Goal: Information Seeking & Learning: Learn about a topic

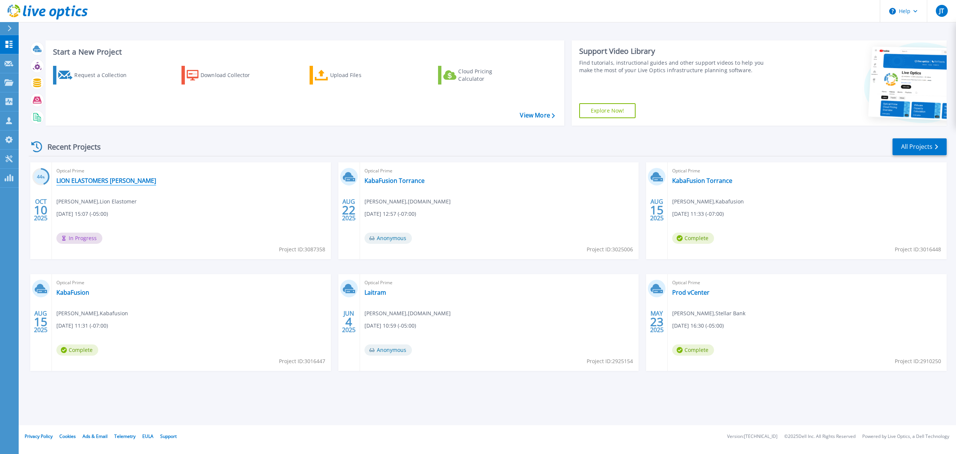
click at [120, 177] on link "LION ELASTOMERS [PERSON_NAME]" at bounding box center [106, 180] width 100 height 7
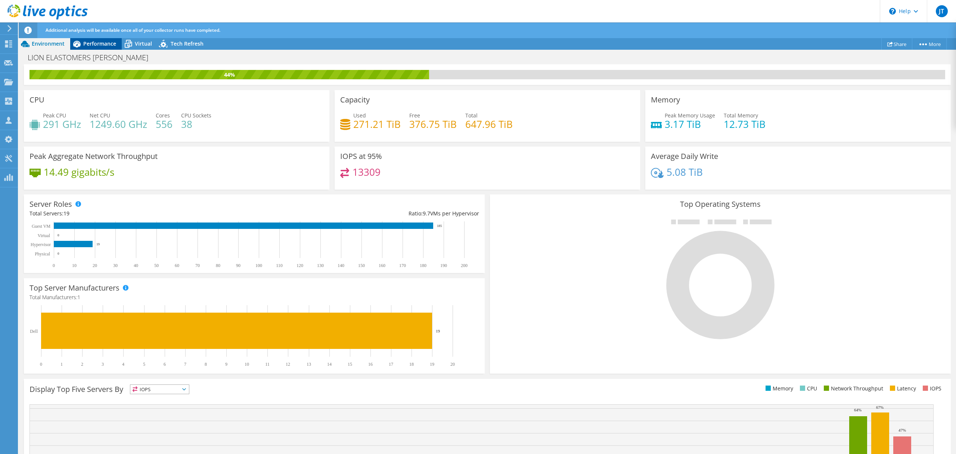
click at [96, 46] on span "Performance" at bounding box center [99, 43] width 33 height 7
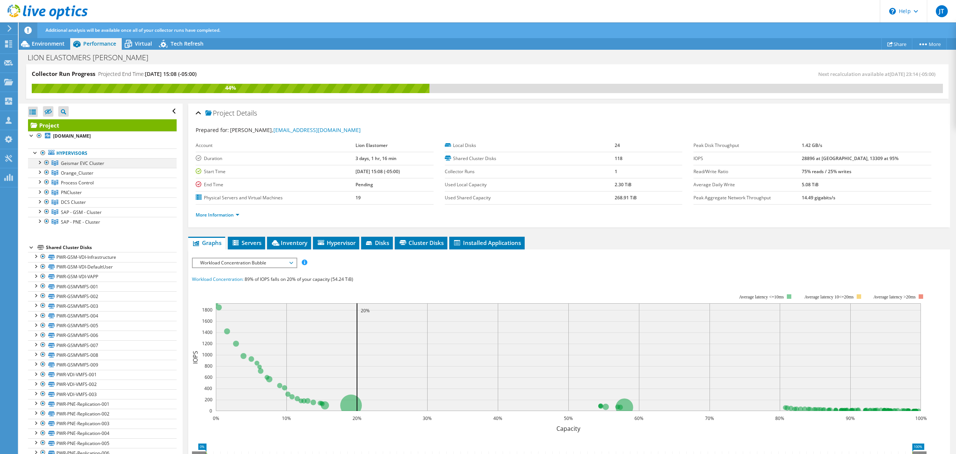
click at [40, 162] on div at bounding box center [38, 161] width 7 height 7
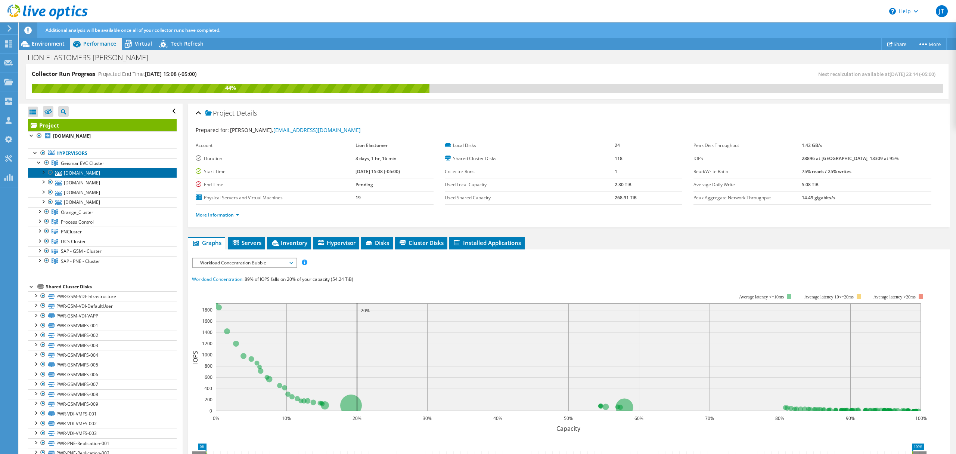
click at [120, 171] on link "[DOMAIN_NAME]" at bounding box center [102, 173] width 149 height 10
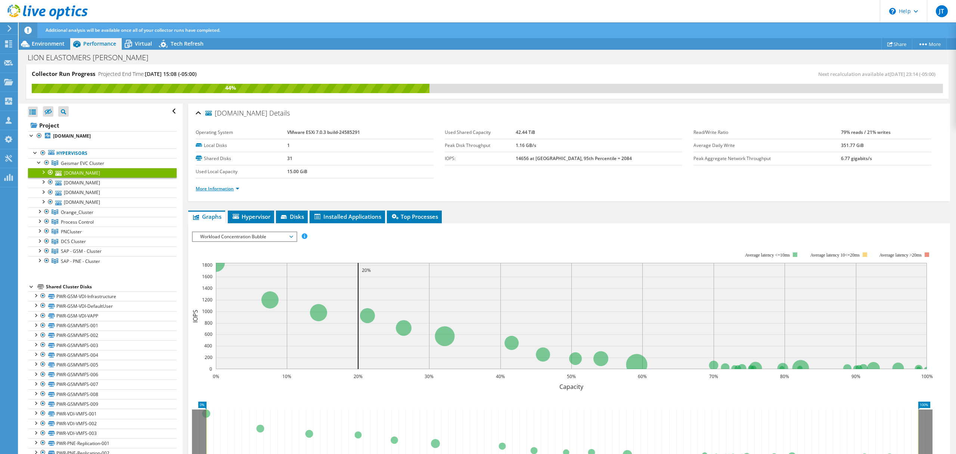
click at [229, 188] on link "More Information" at bounding box center [218, 188] width 44 height 6
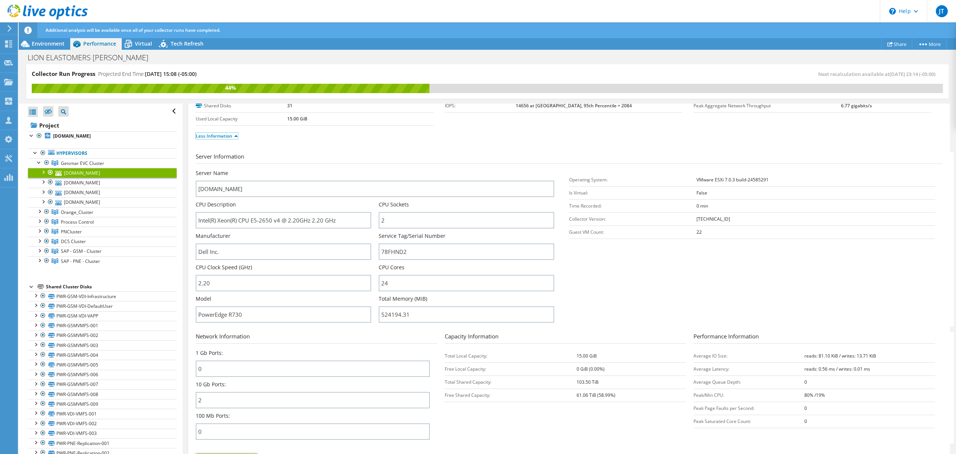
scroll to position [50, 0]
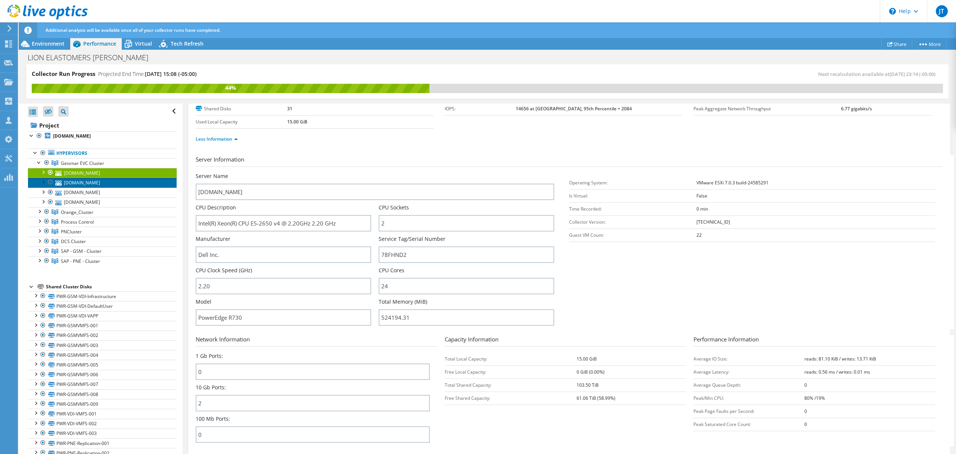
click at [103, 180] on link "[DOMAIN_NAME]" at bounding box center [102, 182] width 149 height 10
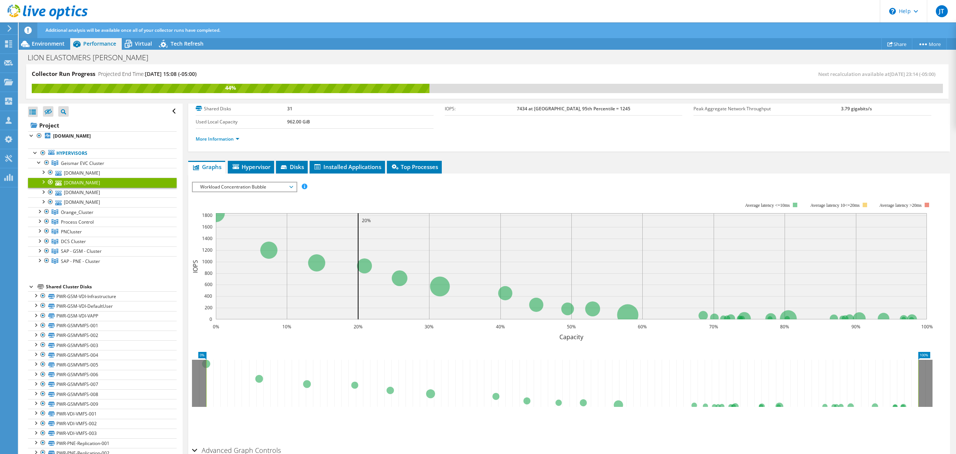
click at [217, 145] on div "More Information" at bounding box center [569, 139] width 747 height 21
click at [220, 142] on li "More Information" at bounding box center [220, 139] width 48 height 8
click at [225, 137] on link "More Information" at bounding box center [218, 139] width 44 height 6
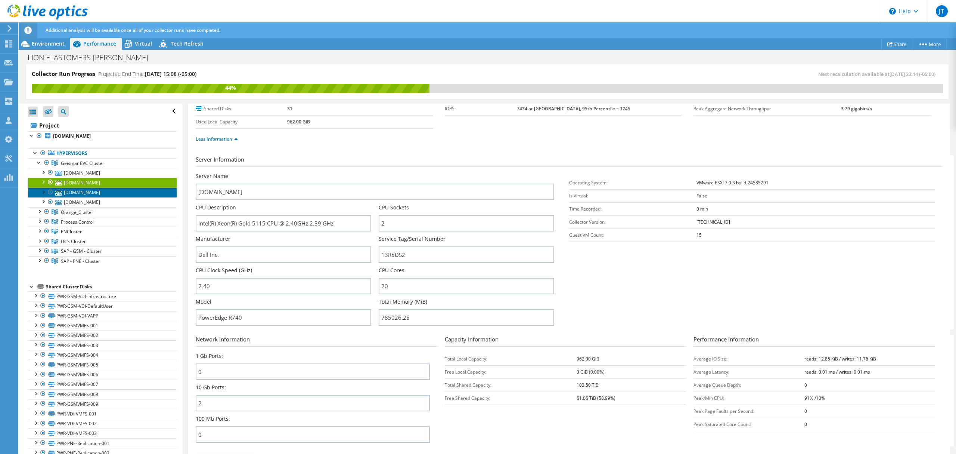
click at [93, 194] on link "[DOMAIN_NAME]" at bounding box center [102, 193] width 149 height 10
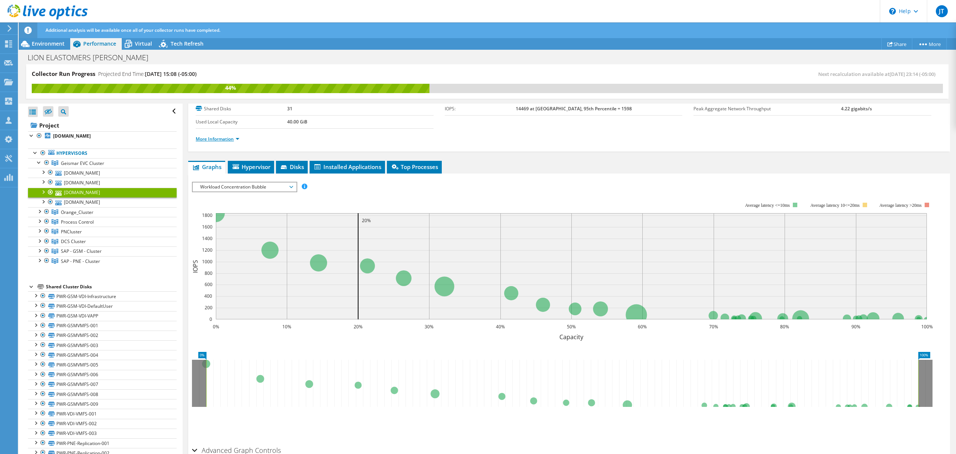
click at [208, 136] on link "More Information" at bounding box center [218, 139] width 44 height 6
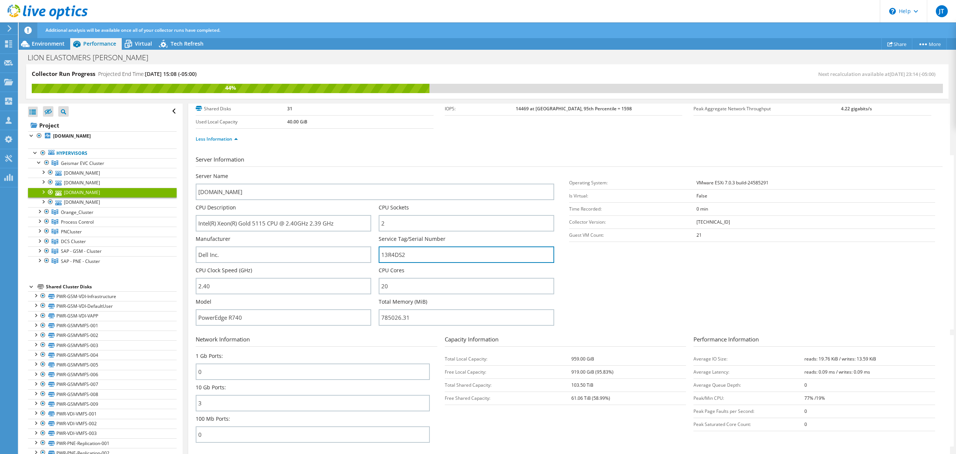
drag, startPoint x: 434, startPoint y: 247, endPoint x: 369, endPoint y: 253, distance: 65.2
click at [369, 172] on div "Server Name [DOMAIN_NAME] CPU Description Intel(R) Xeon(R) Gold 5115 CPU @ 2.40…" at bounding box center [379, 172] width 366 height 0
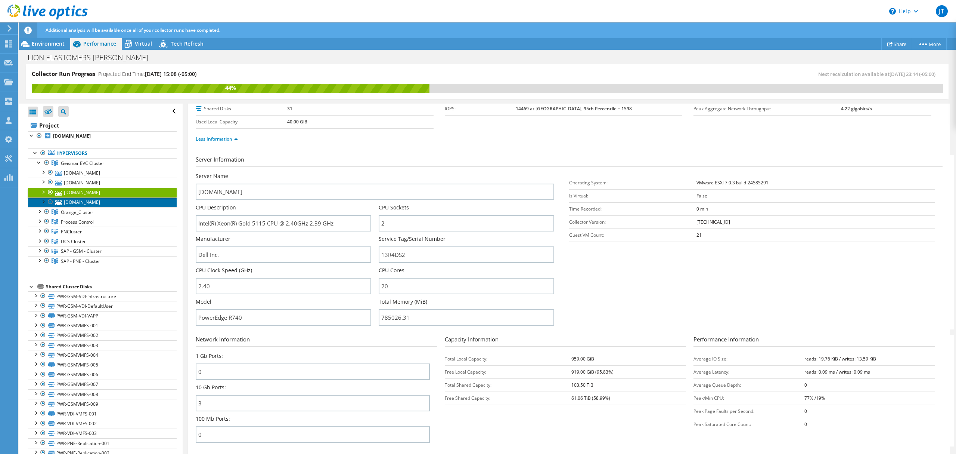
click at [91, 204] on link "[DOMAIN_NAME]" at bounding box center [102, 202] width 149 height 10
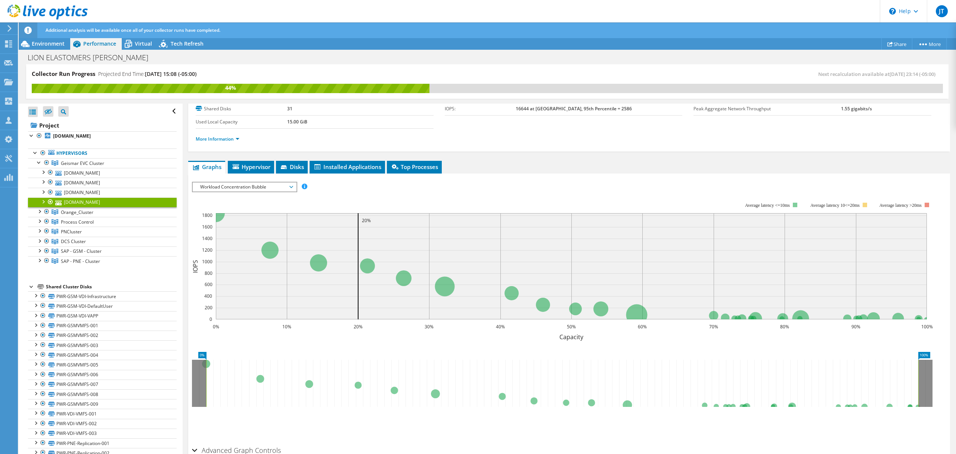
click at [211, 134] on ul "More Information" at bounding box center [569, 138] width 747 height 10
click at [208, 139] on link "More Information" at bounding box center [218, 139] width 44 height 6
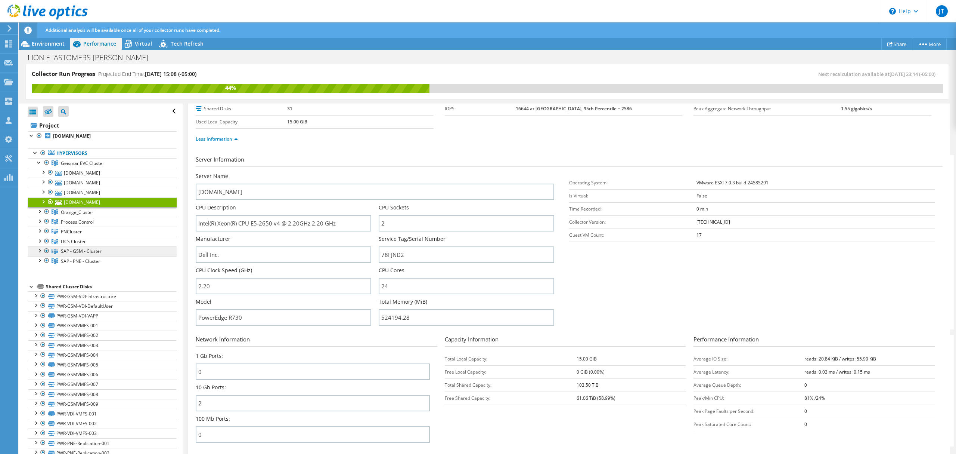
click at [109, 253] on link "SAP - GSM - Cluster" at bounding box center [102, 251] width 149 height 10
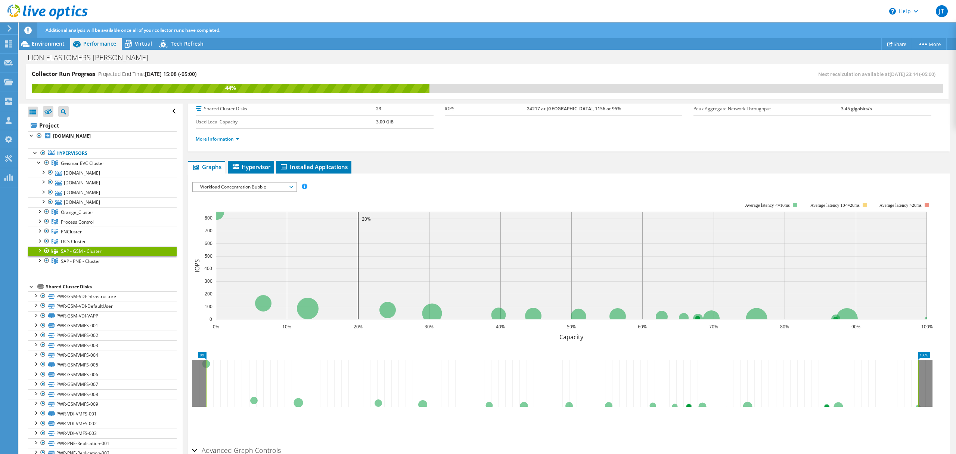
click at [42, 250] on div at bounding box center [38, 249] width 7 height 7
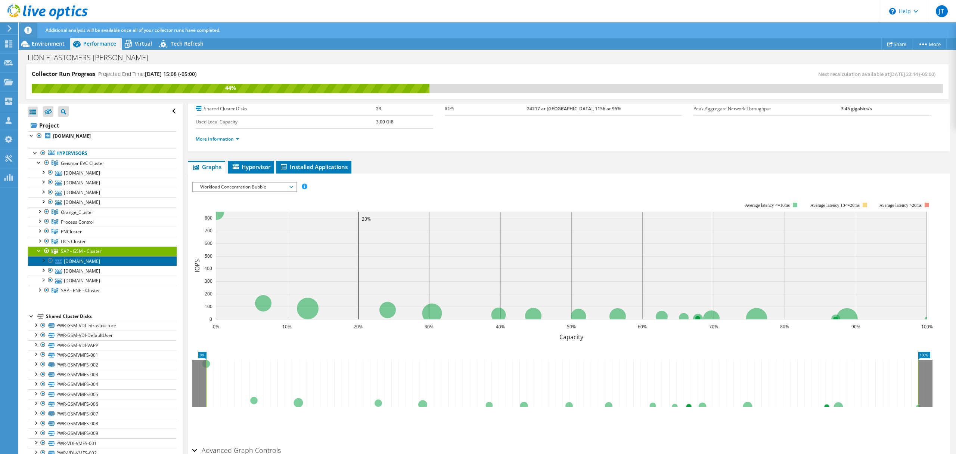
click at [120, 264] on link "[DOMAIN_NAME]" at bounding box center [102, 261] width 149 height 10
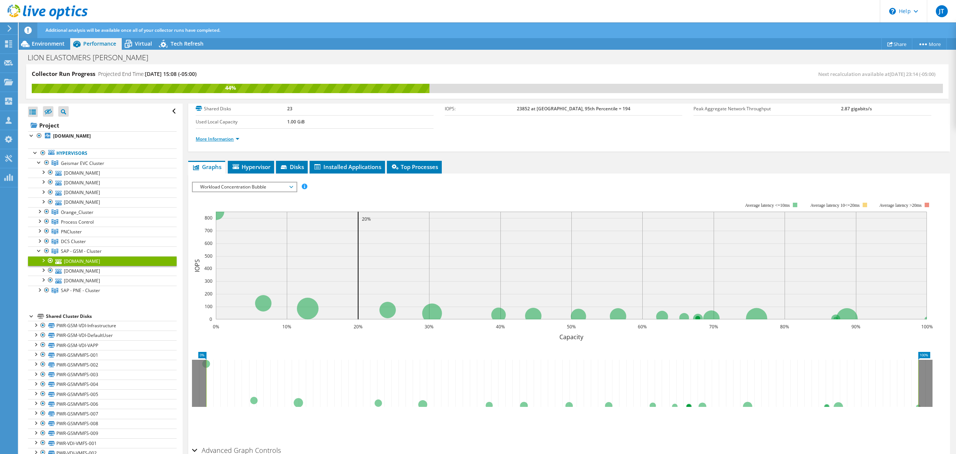
click at [220, 138] on link "More Information" at bounding box center [218, 139] width 44 height 6
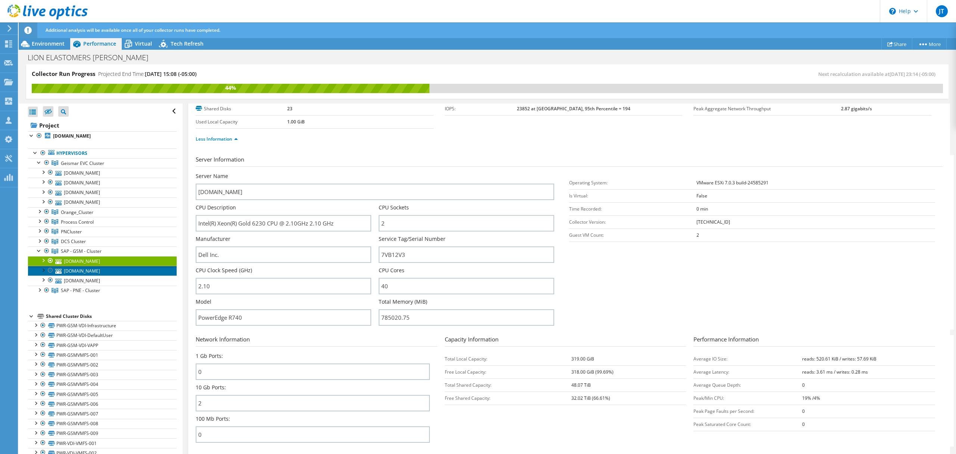
click at [123, 273] on link "[DOMAIN_NAME]" at bounding box center [102, 271] width 149 height 10
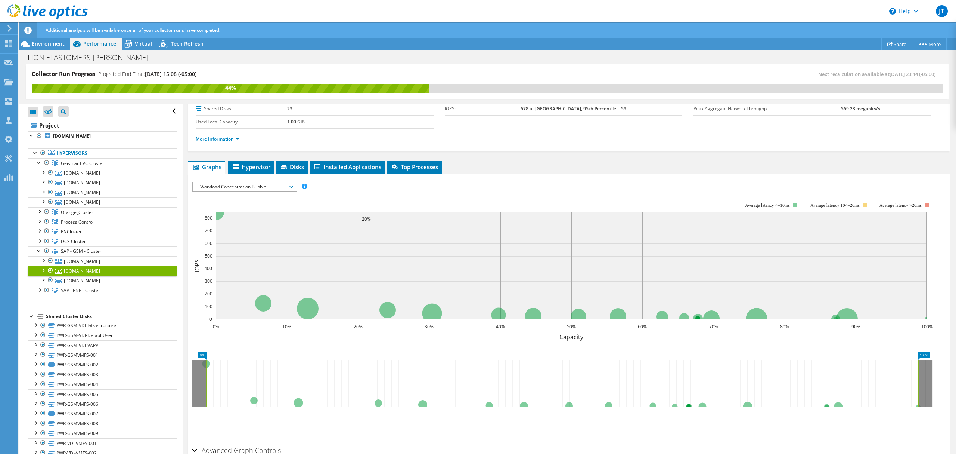
click at [217, 137] on link "More Information" at bounding box center [218, 139] width 44 height 6
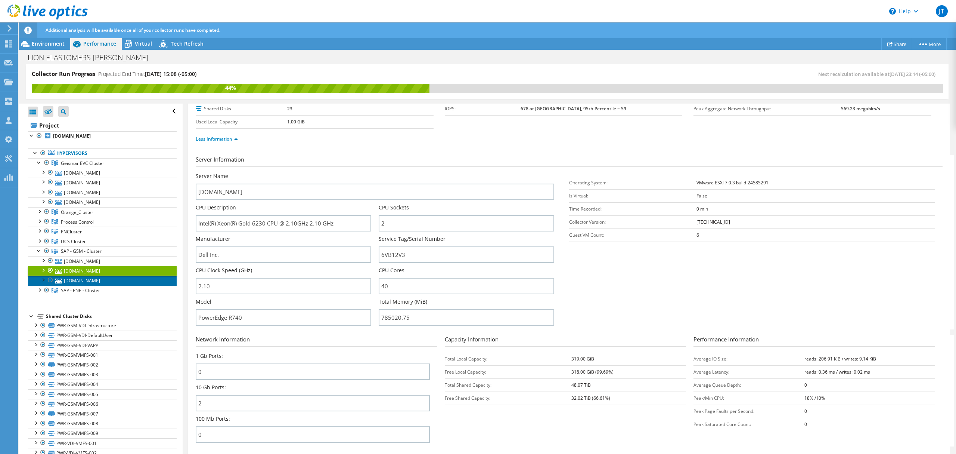
click at [114, 284] on link "[DOMAIN_NAME]" at bounding box center [102, 280] width 149 height 10
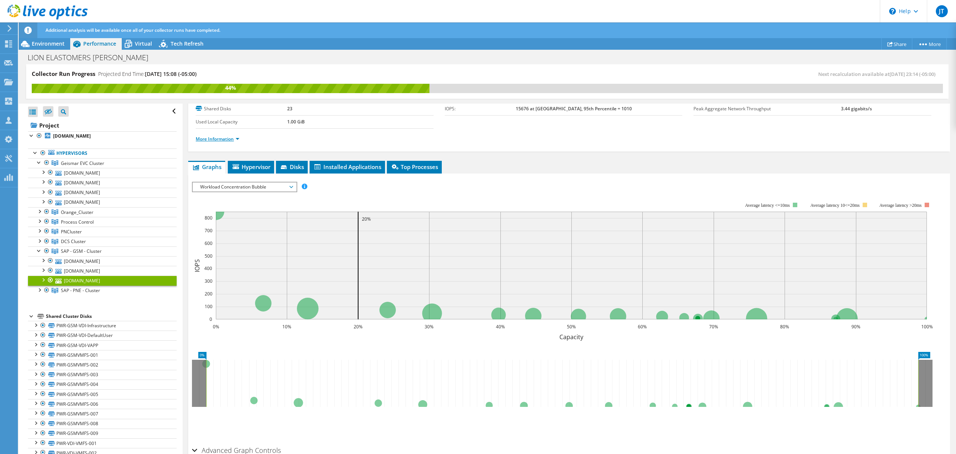
click at [210, 137] on link "More Information" at bounding box center [218, 139] width 44 height 6
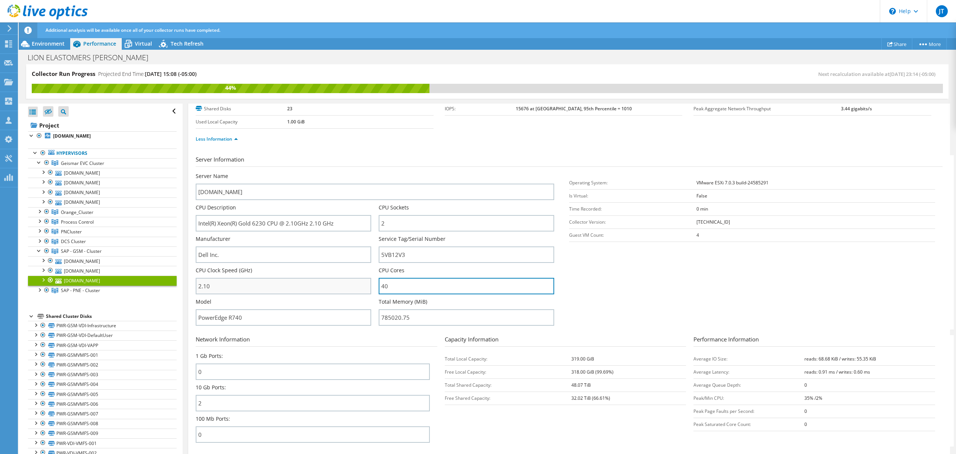
drag, startPoint x: 395, startPoint y: 282, endPoint x: 359, endPoint y: 277, distance: 37.0
click at [359, 172] on div "Server Name [DOMAIN_NAME] CPU Description Intel(R) Xeon(R) Gold 6230 CPU @ 2.10…" at bounding box center [379, 172] width 366 height 0
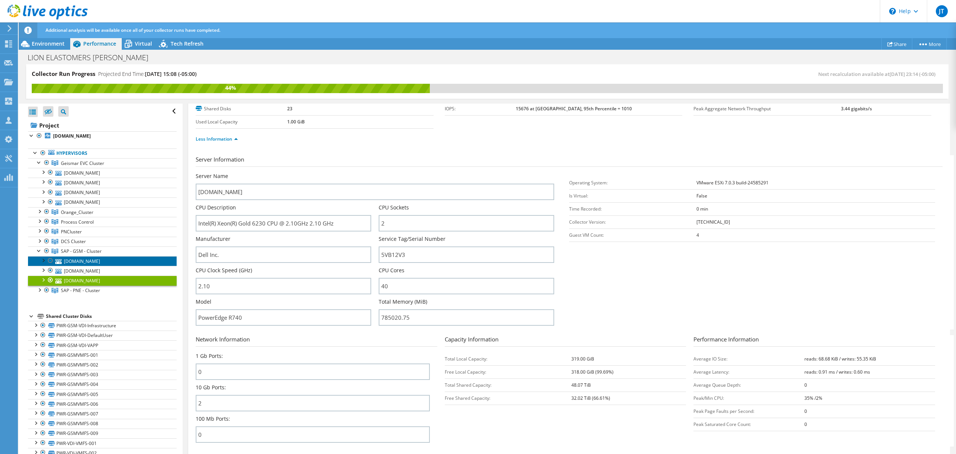
click at [103, 257] on link "[DOMAIN_NAME]" at bounding box center [102, 261] width 149 height 10
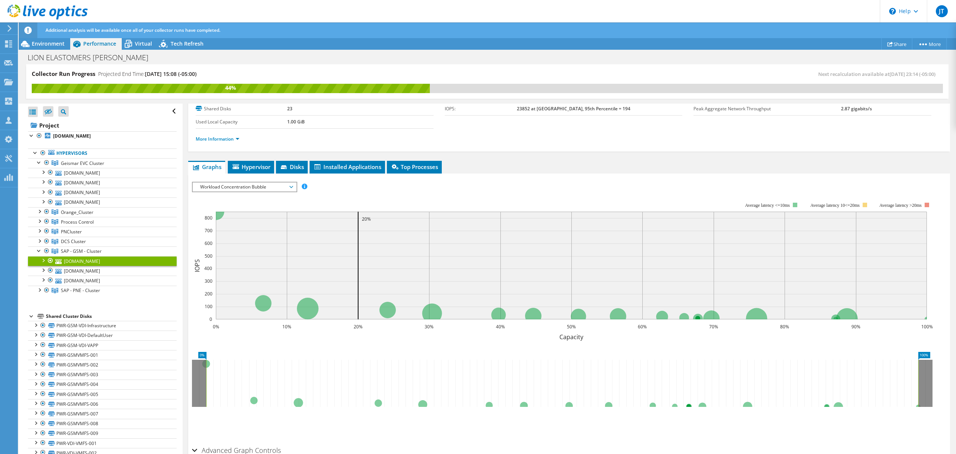
click at [217, 132] on div "More Information" at bounding box center [569, 139] width 747 height 21
click at [216, 138] on link "More Information" at bounding box center [218, 139] width 44 height 6
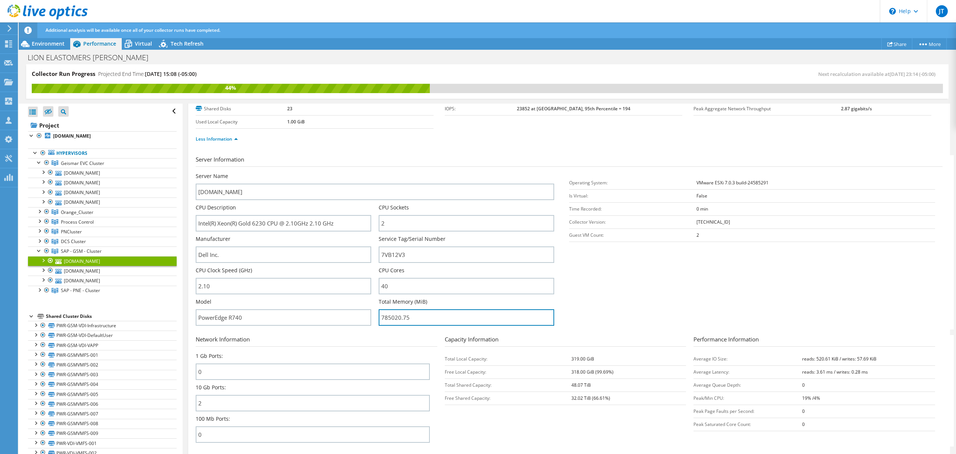
drag, startPoint x: 416, startPoint y: 320, endPoint x: 375, endPoint y: 318, distance: 40.4
click at [375, 172] on div "Server Name [DOMAIN_NAME] CPU Description Intel(R) Xeon(R) Gold 6230 CPU @ 2.10…" at bounding box center [379, 172] width 366 height 0
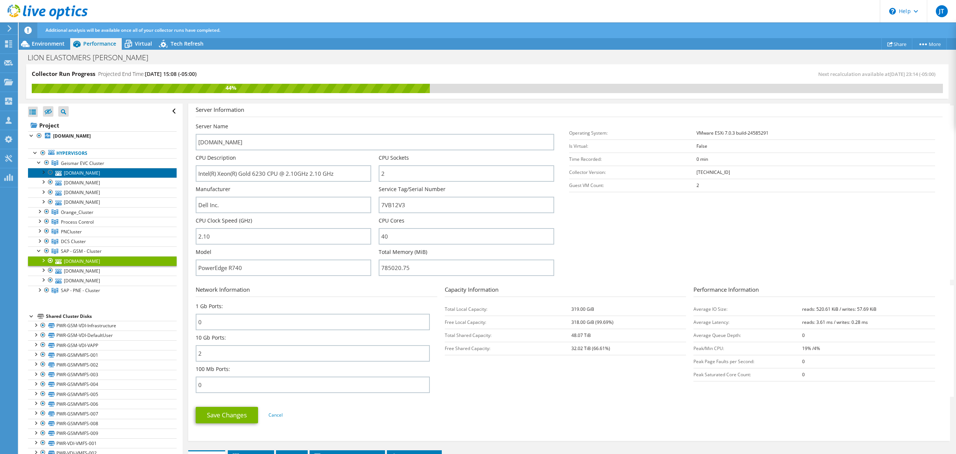
click at [77, 176] on link "[DOMAIN_NAME]" at bounding box center [102, 173] width 149 height 10
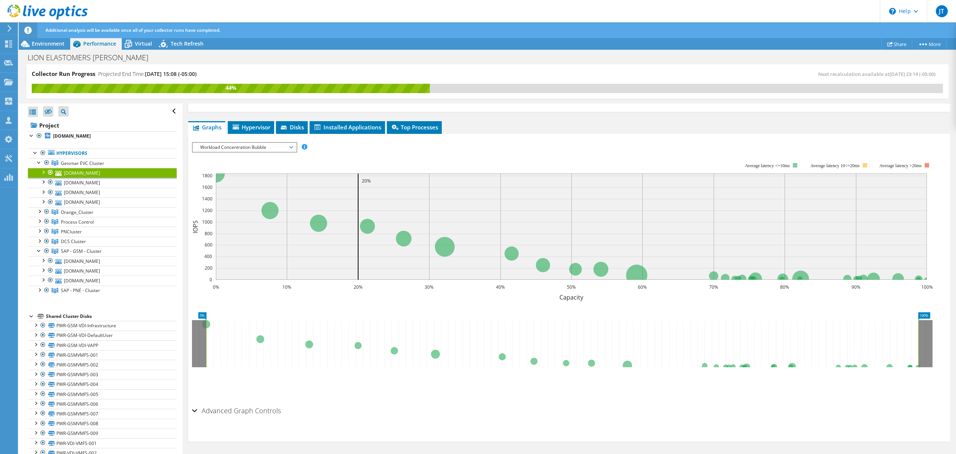
scroll to position [89, 0]
click at [61, 163] on span "Geismar EVC Cluster" at bounding box center [82, 163] width 43 height 6
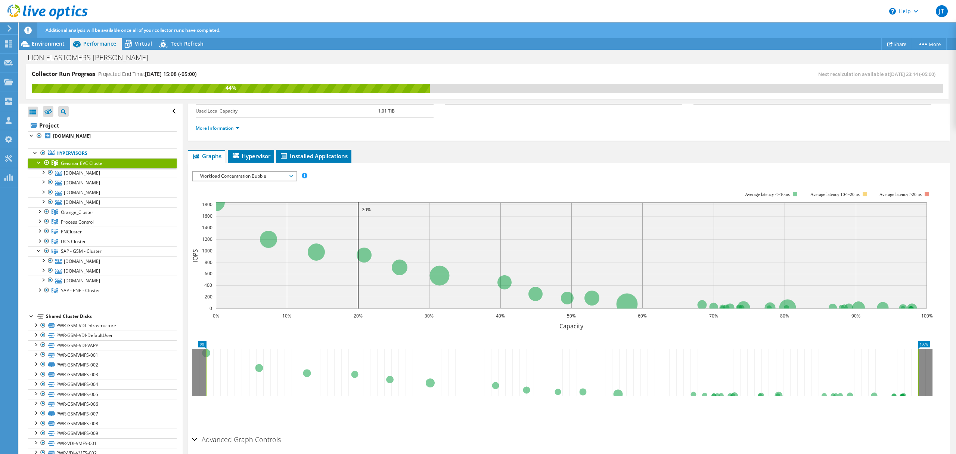
scroll to position [0, 0]
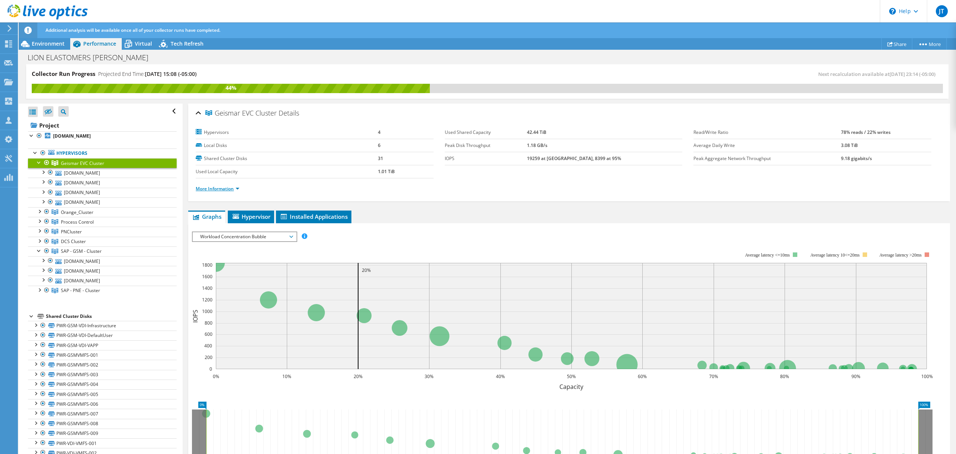
click at [208, 187] on link "More Information" at bounding box center [218, 188] width 44 height 6
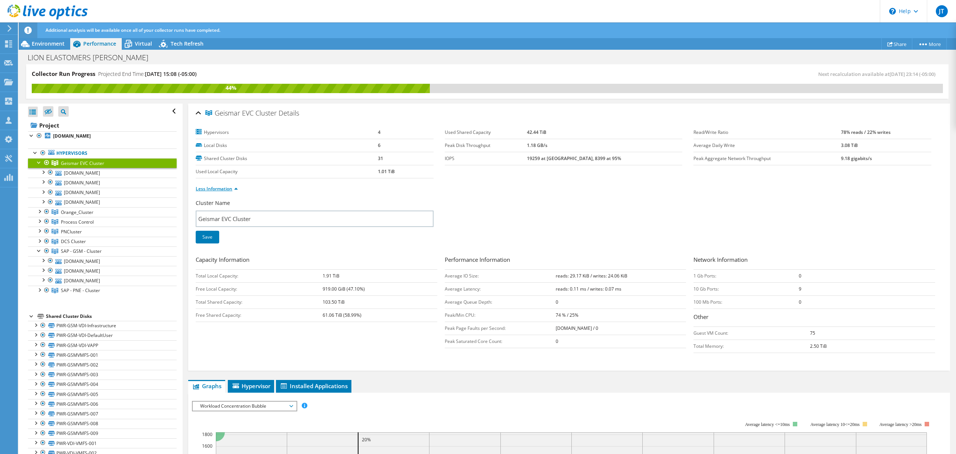
click at [202, 190] on link "Less Information" at bounding box center [217, 188] width 42 height 6
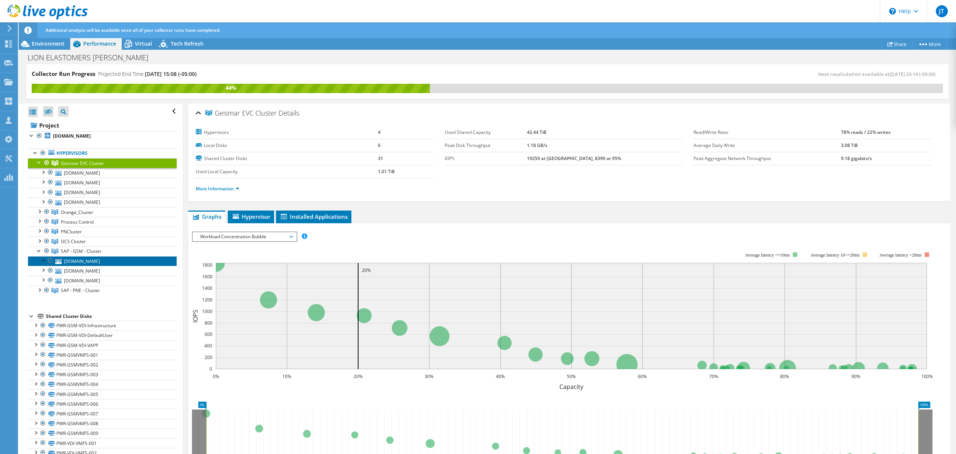
click at [93, 264] on link "[DOMAIN_NAME]" at bounding box center [102, 261] width 149 height 10
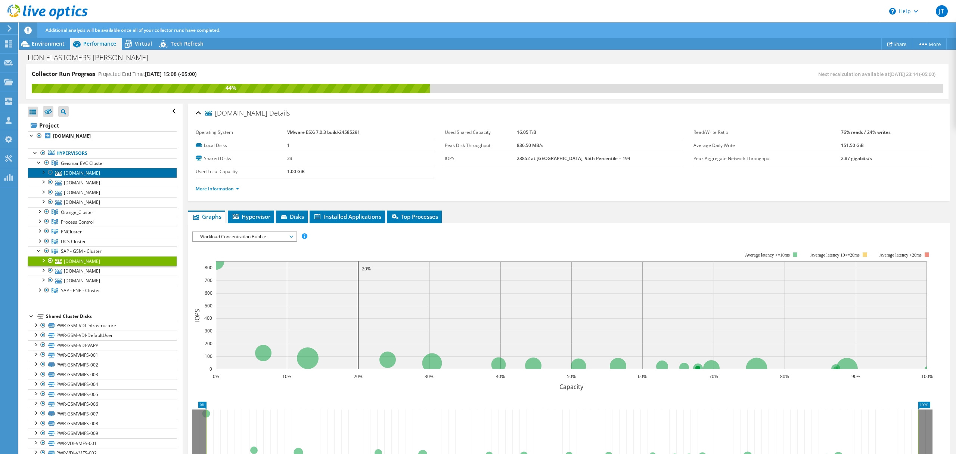
click at [96, 169] on link "[DOMAIN_NAME]" at bounding box center [102, 173] width 149 height 10
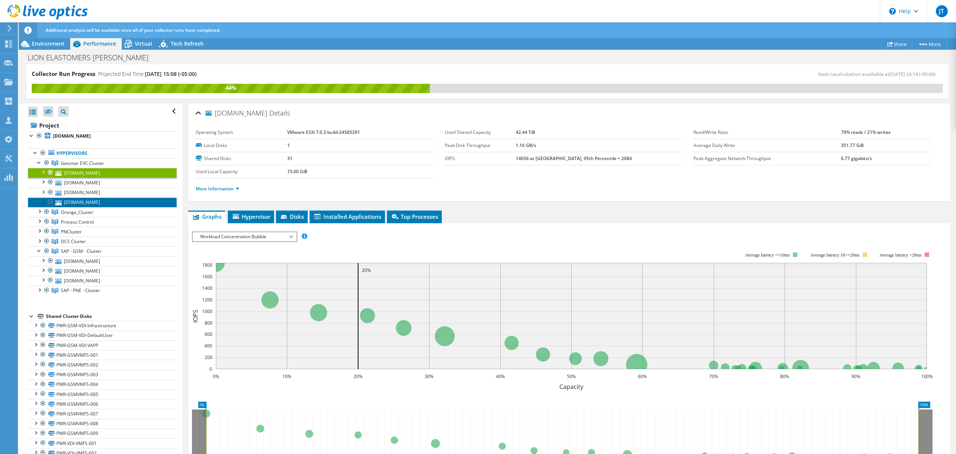
click at [116, 201] on link "[DOMAIN_NAME]" at bounding box center [102, 202] width 149 height 10
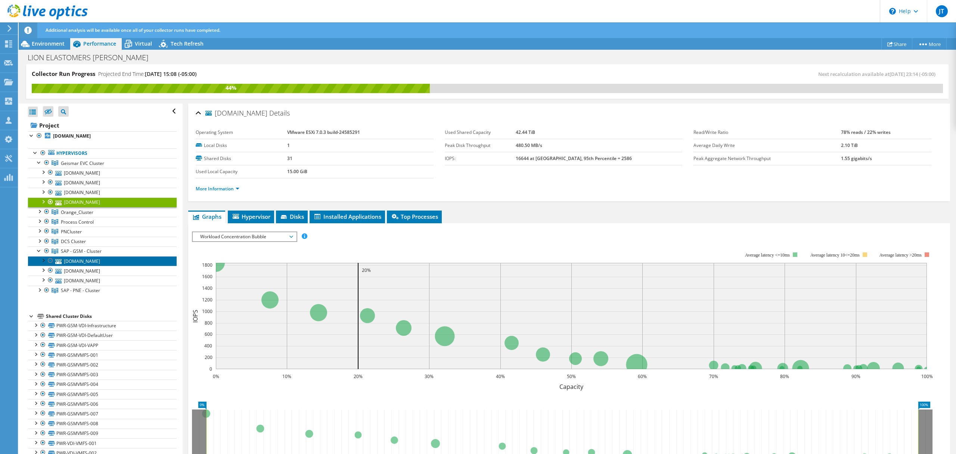
click at [99, 263] on link "[DOMAIN_NAME]" at bounding box center [102, 261] width 149 height 10
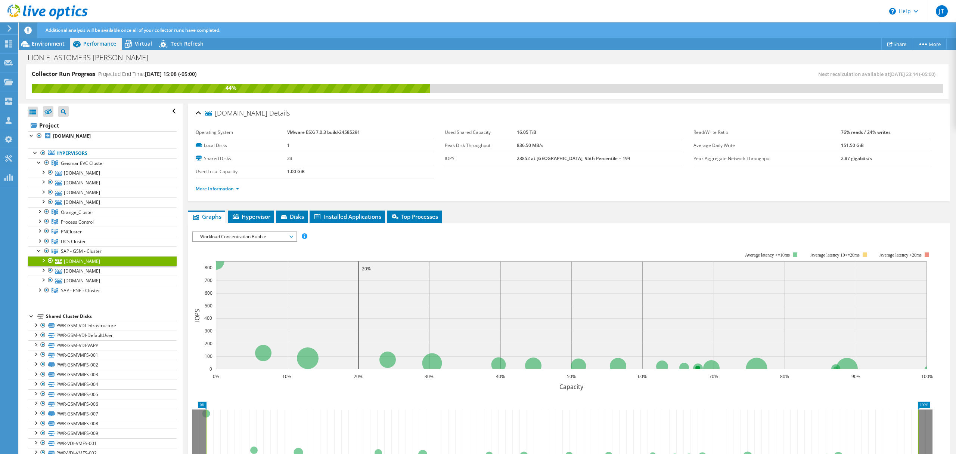
click at [220, 188] on link "More Information" at bounding box center [218, 188] width 44 height 6
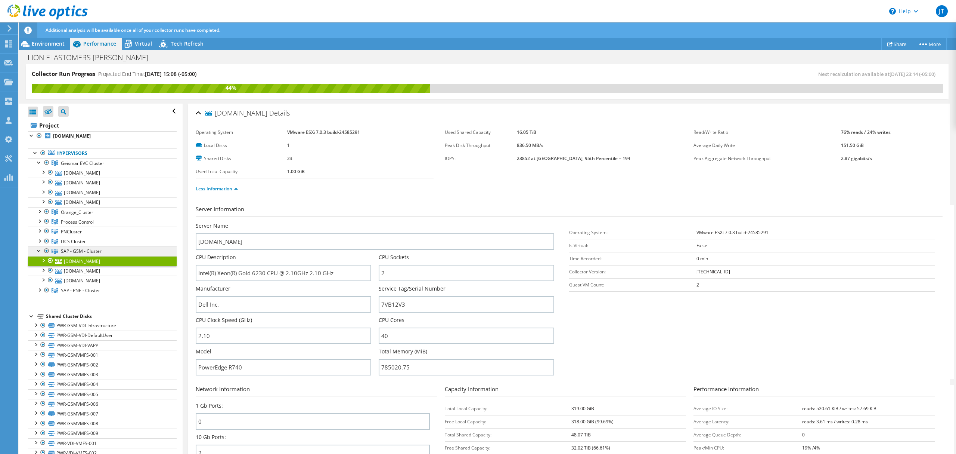
click at [106, 254] on link "SAP - GSM - Cluster" at bounding box center [102, 251] width 149 height 10
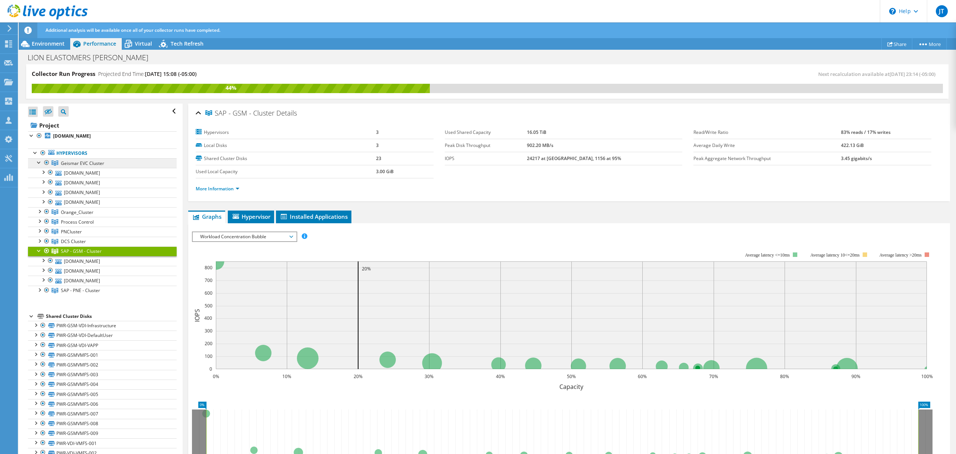
click at [95, 165] on span "Geismar EVC Cluster" at bounding box center [82, 163] width 43 height 6
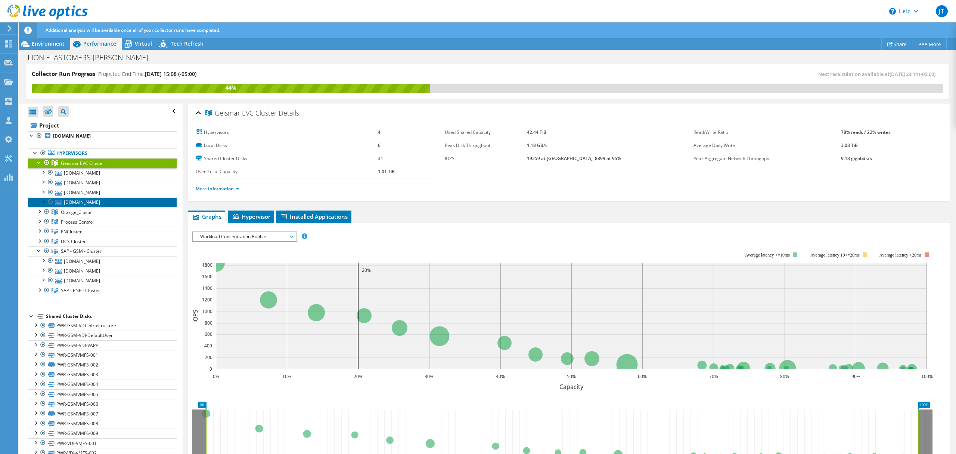
click at [97, 205] on link "[DOMAIN_NAME]" at bounding box center [102, 202] width 149 height 10
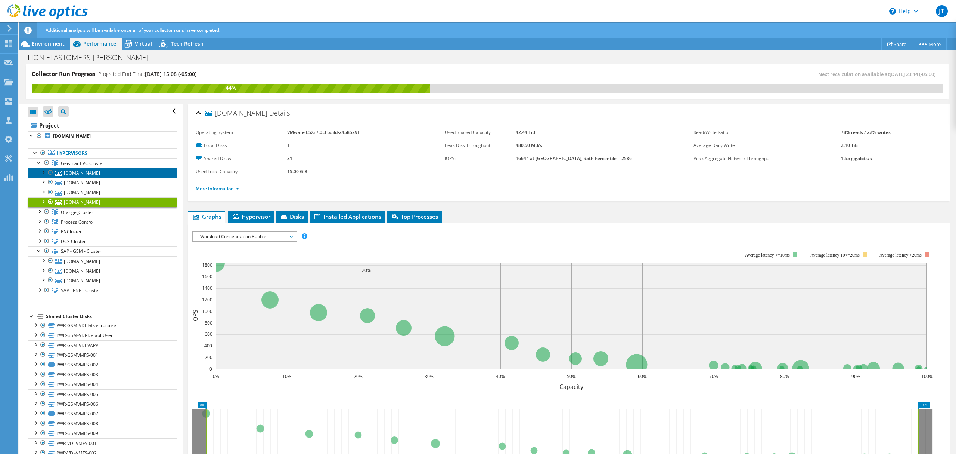
click at [100, 171] on link "[DOMAIN_NAME]" at bounding box center [102, 173] width 149 height 10
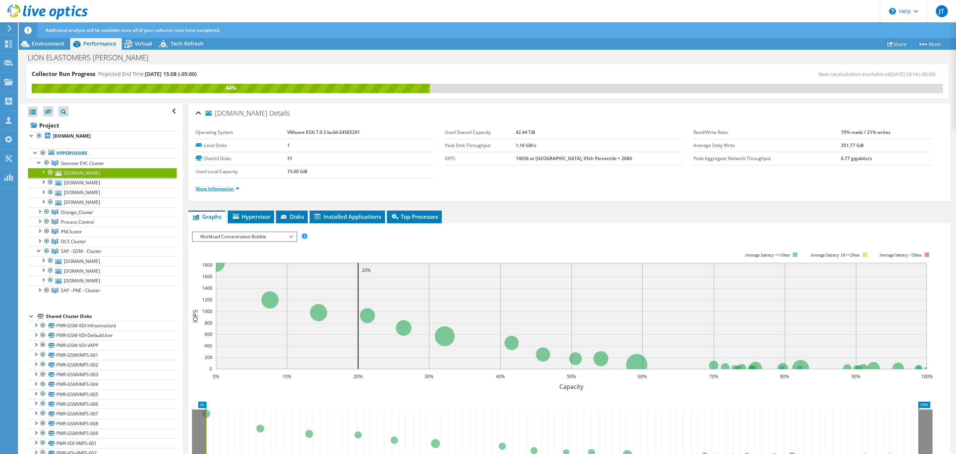
click at [228, 186] on link "More Information" at bounding box center [218, 188] width 44 height 6
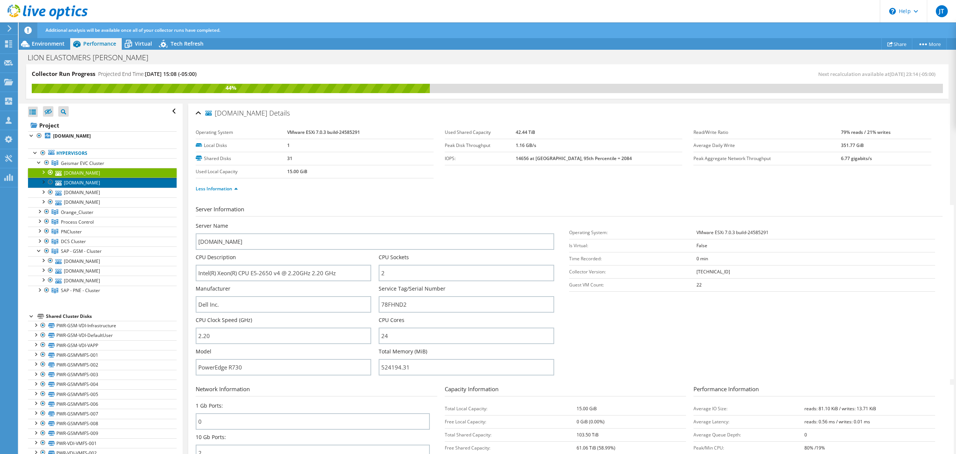
click at [115, 182] on link "[DOMAIN_NAME]" at bounding box center [102, 182] width 149 height 10
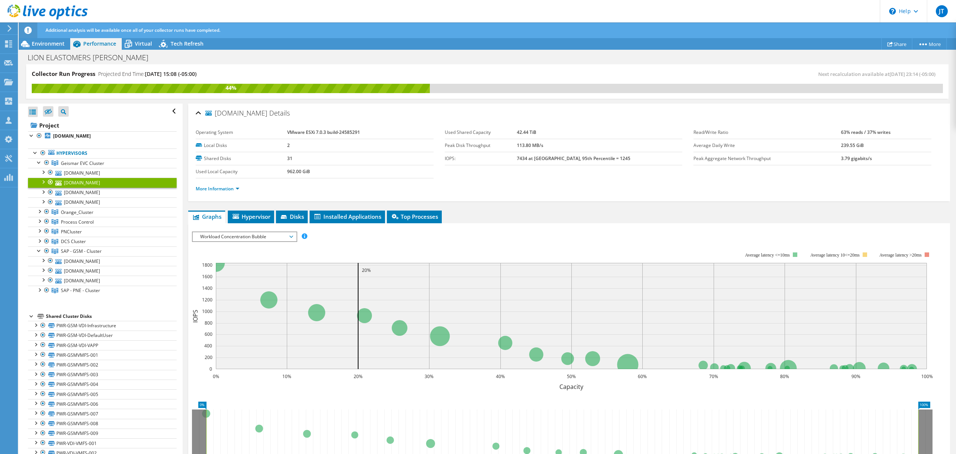
click at [216, 195] on div "More Information" at bounding box center [569, 188] width 747 height 21
click at [217, 192] on li "More Information" at bounding box center [220, 189] width 48 height 8
click at [219, 190] on link "More Information" at bounding box center [218, 188] width 44 height 6
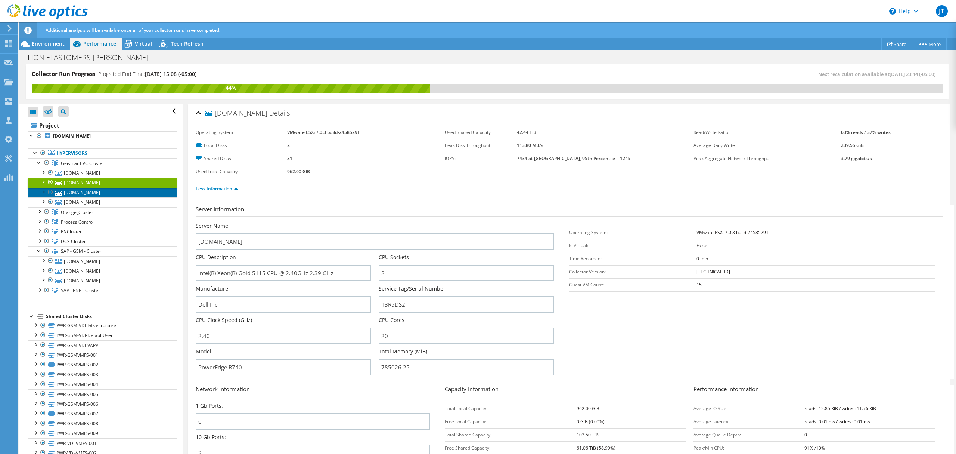
click at [107, 193] on link "[DOMAIN_NAME]" at bounding box center [102, 193] width 149 height 10
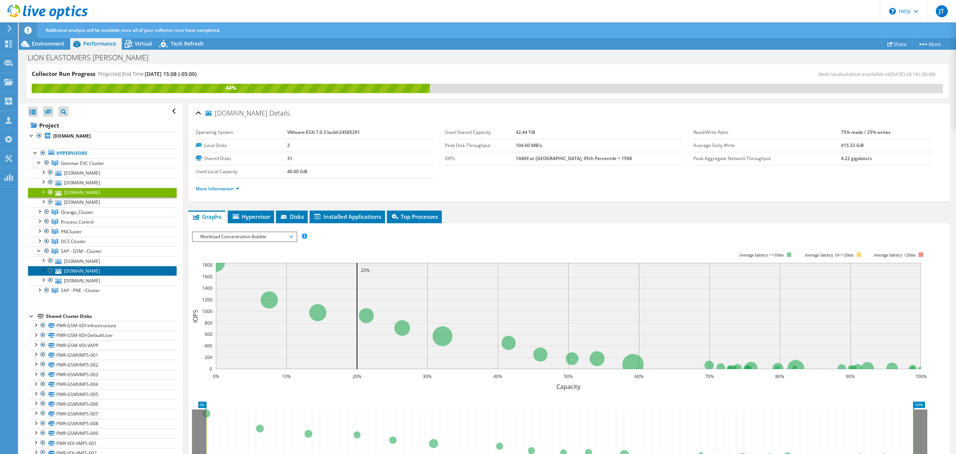
click at [78, 273] on link "[DOMAIN_NAME]" at bounding box center [102, 271] width 149 height 10
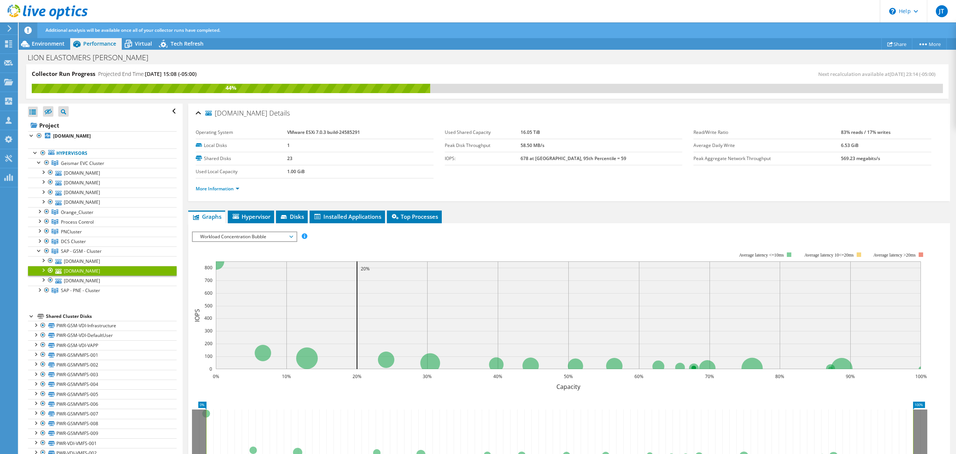
click at [204, 197] on div "More Information" at bounding box center [569, 188] width 747 height 21
click at [213, 190] on link "More Information" at bounding box center [218, 188] width 44 height 6
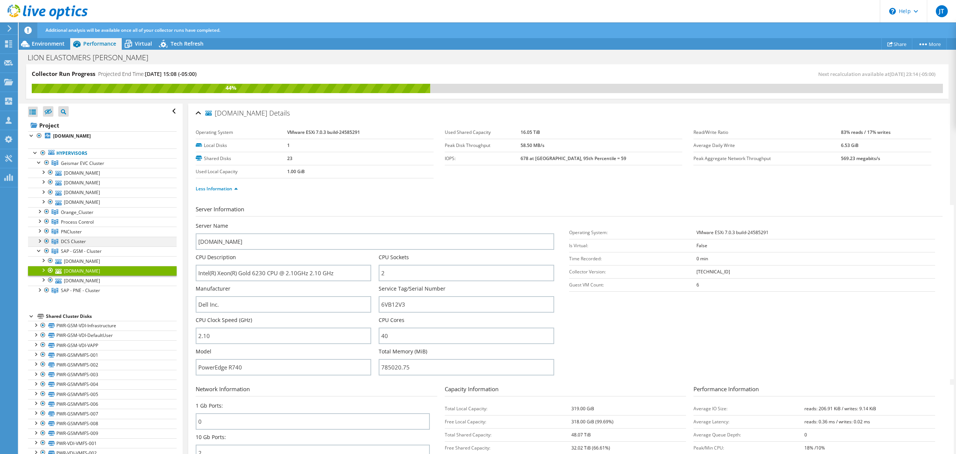
click at [40, 238] on div at bounding box center [38, 239] width 7 height 7
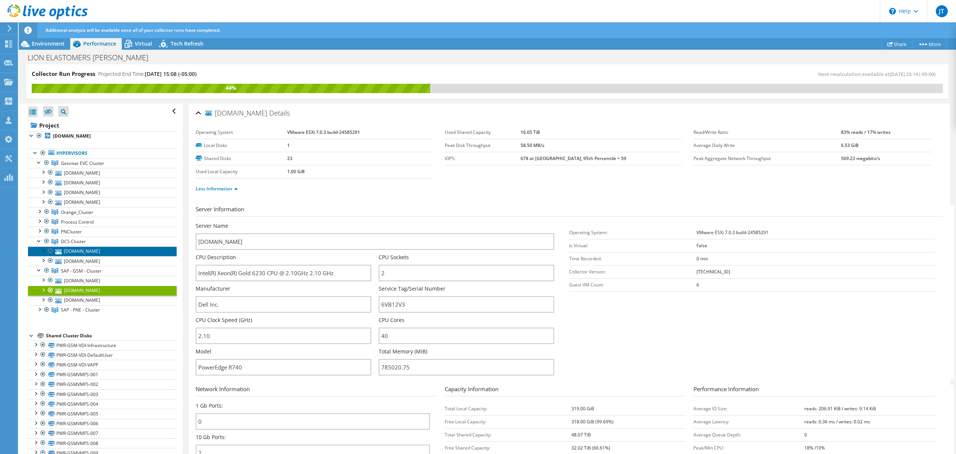
click at [74, 253] on link "[DOMAIN_NAME]" at bounding box center [102, 251] width 149 height 10
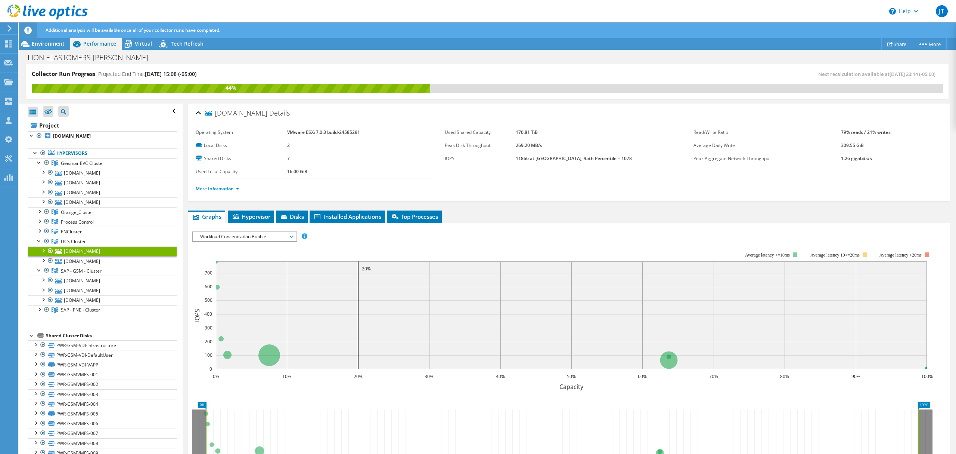
click at [216, 183] on ul "More Information" at bounding box center [569, 188] width 747 height 10
click at [213, 189] on link "More Information" at bounding box center [218, 188] width 44 height 6
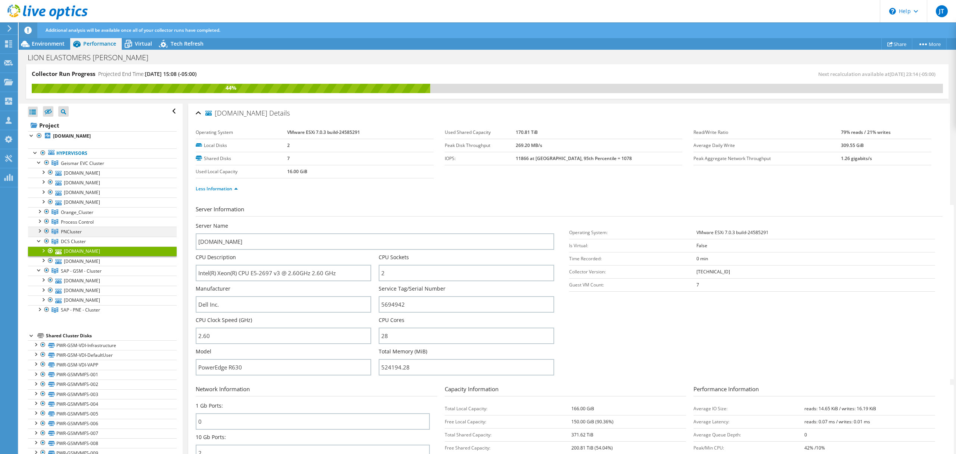
click at [39, 231] on div at bounding box center [38, 229] width 7 height 7
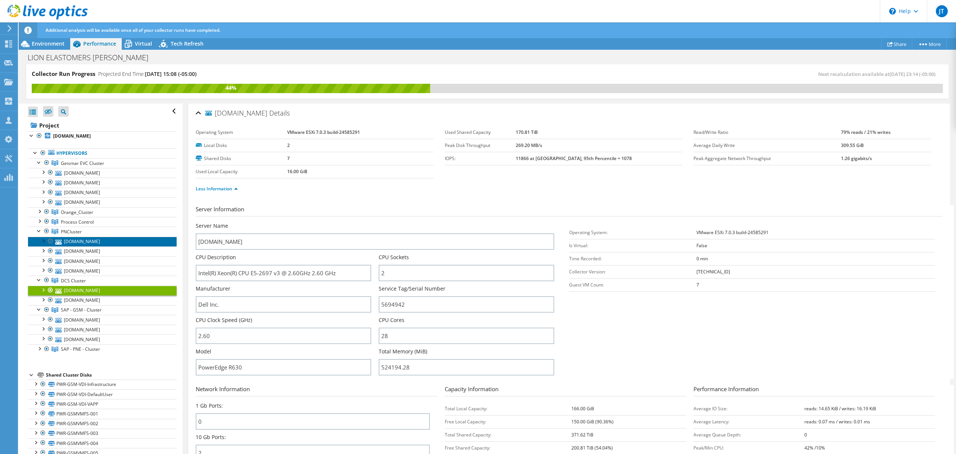
click at [91, 246] on link "[DOMAIN_NAME]" at bounding box center [102, 241] width 149 height 10
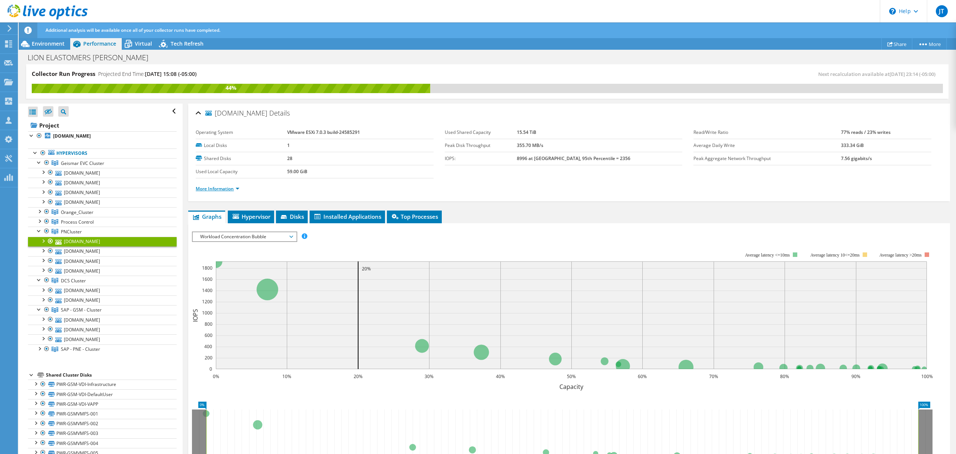
click at [214, 187] on link "More Information" at bounding box center [218, 188] width 44 height 6
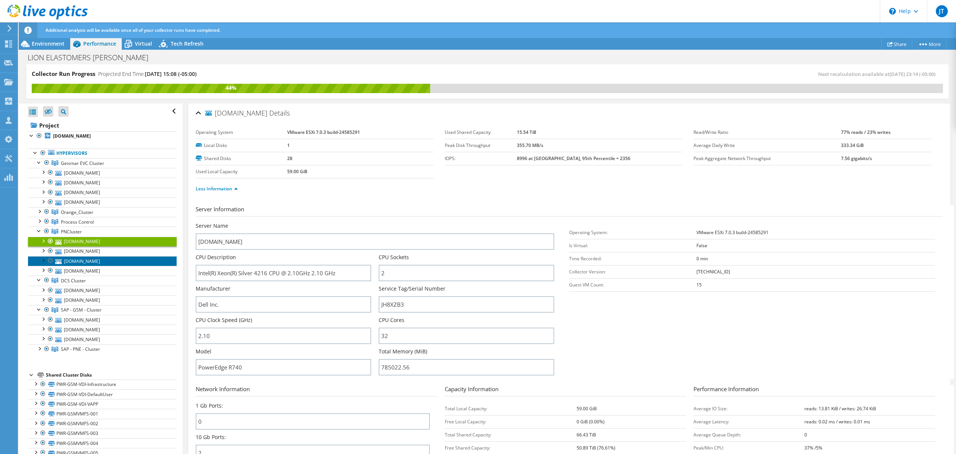
click at [101, 257] on link "[DOMAIN_NAME]" at bounding box center [102, 261] width 149 height 10
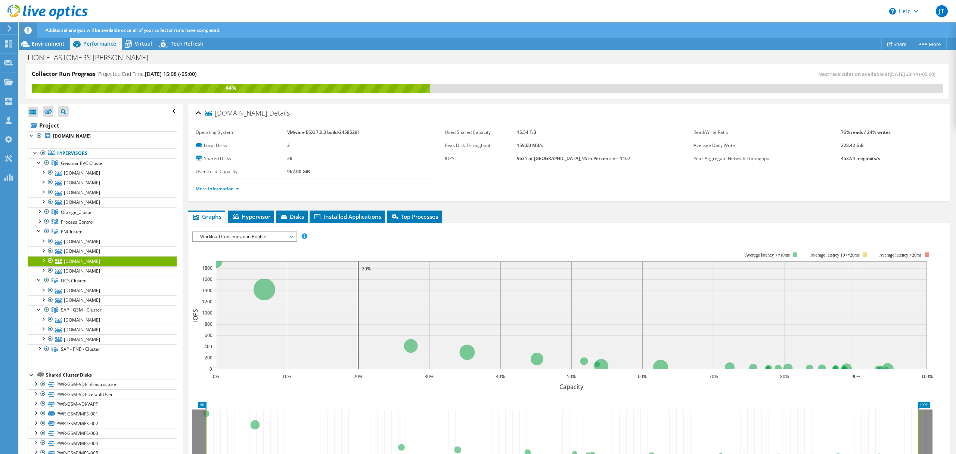
click at [217, 190] on link "More Information" at bounding box center [218, 188] width 44 height 6
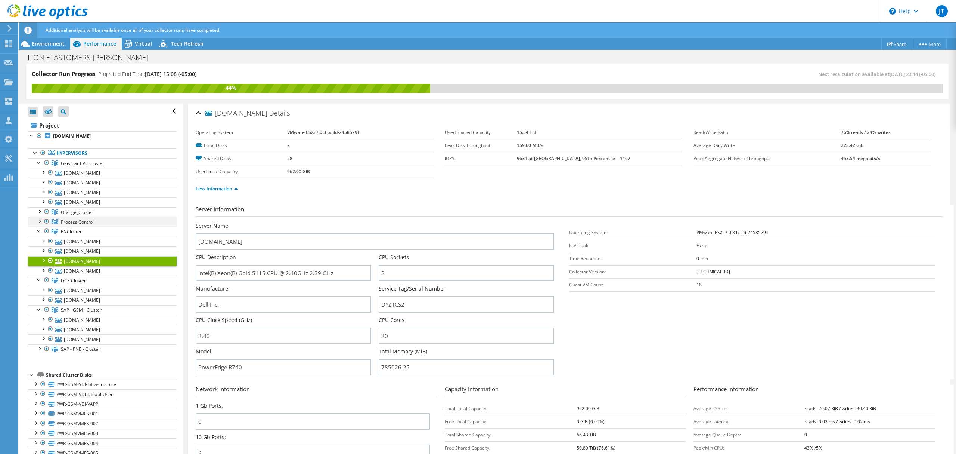
click at [36, 219] on div at bounding box center [38, 220] width 7 height 7
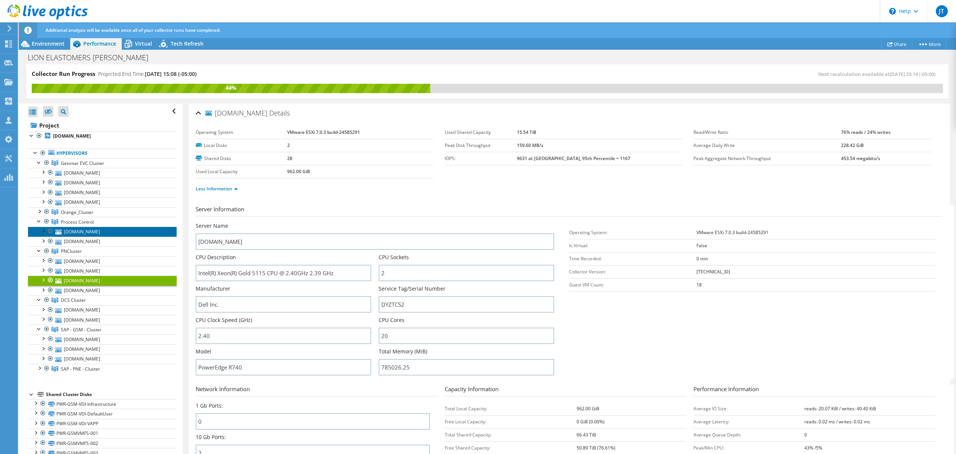
click at [99, 235] on link "[DOMAIN_NAME]" at bounding box center [102, 231] width 149 height 10
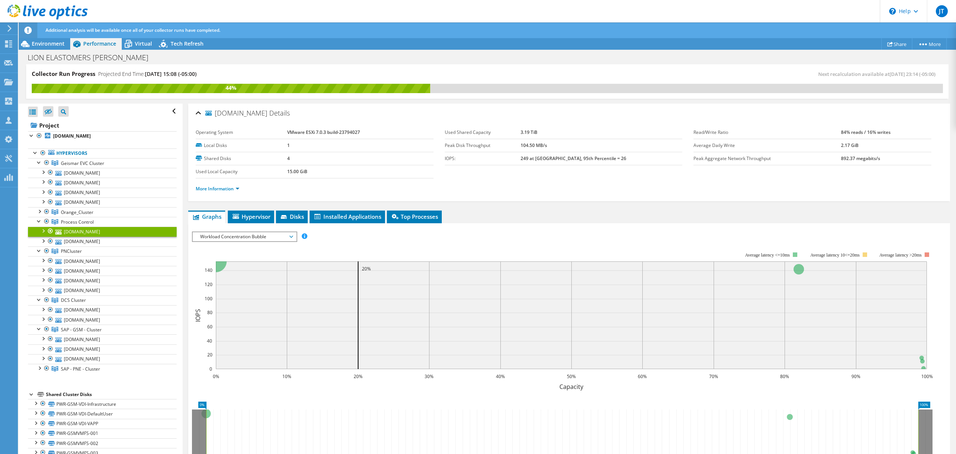
click at [216, 192] on li "More Information" at bounding box center [220, 189] width 48 height 8
click at [40, 223] on div at bounding box center [38, 220] width 7 height 7
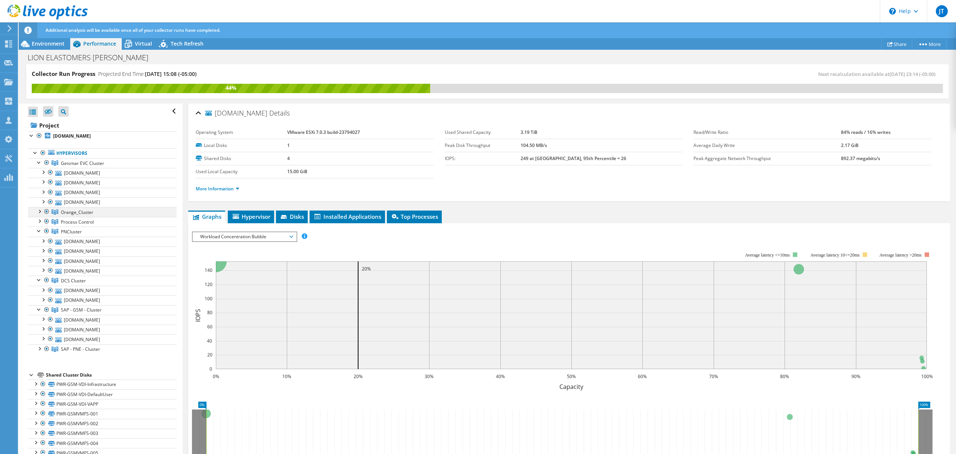
drag, startPoint x: 39, startPoint y: 232, endPoint x: 38, endPoint y: 214, distance: 18.3
click at [38, 228] on div at bounding box center [38, 229] width 7 height 7
click at [92, 164] on span "Geismar EVC Cluster" at bounding box center [82, 163] width 43 height 6
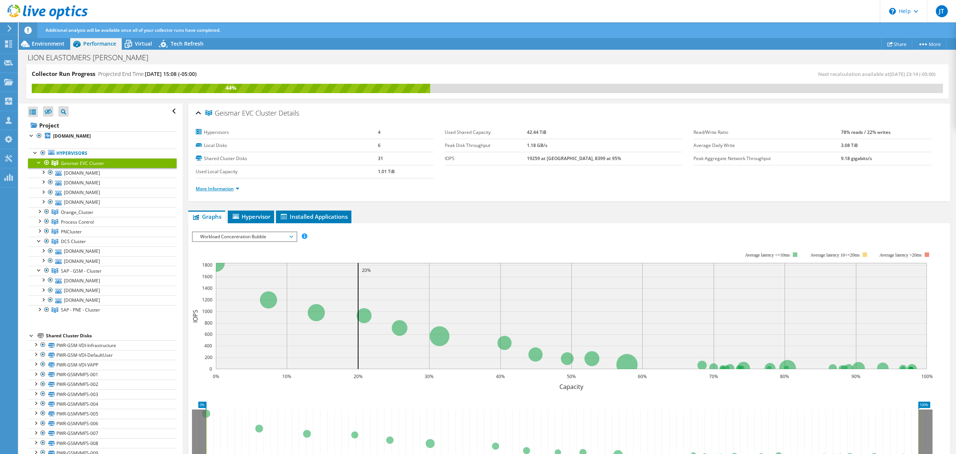
click at [222, 187] on link "More Information" at bounding box center [218, 188] width 44 height 6
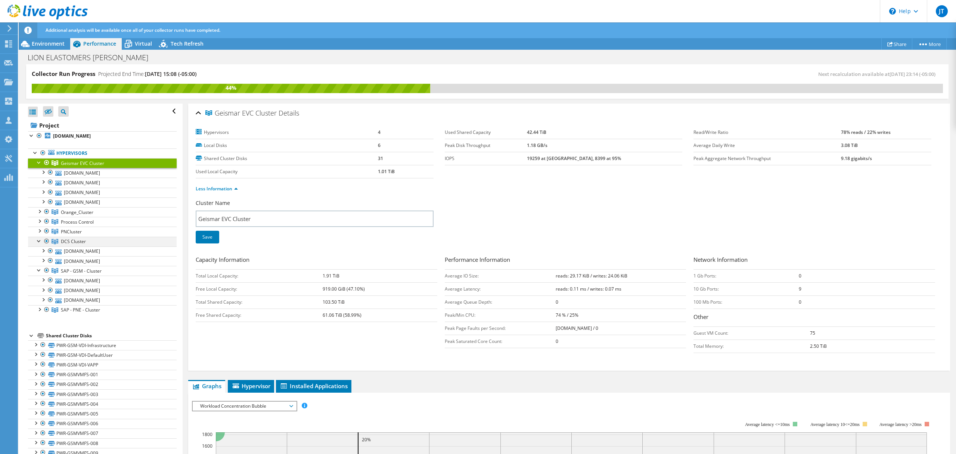
click at [38, 241] on div at bounding box center [38, 239] width 7 height 7
click at [39, 292] on div at bounding box center [38, 288] width 7 height 7
click at [92, 175] on link "[DOMAIN_NAME]" at bounding box center [102, 173] width 149 height 10
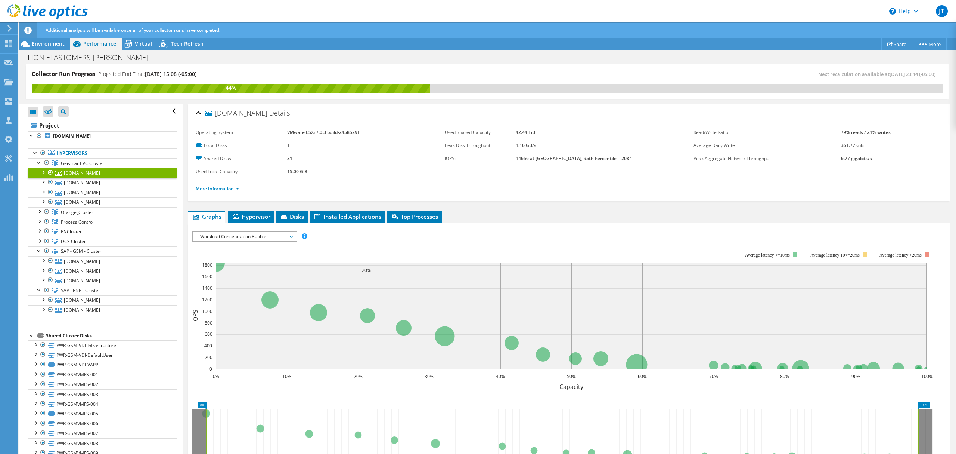
click at [223, 189] on link "More Information" at bounding box center [218, 188] width 44 height 6
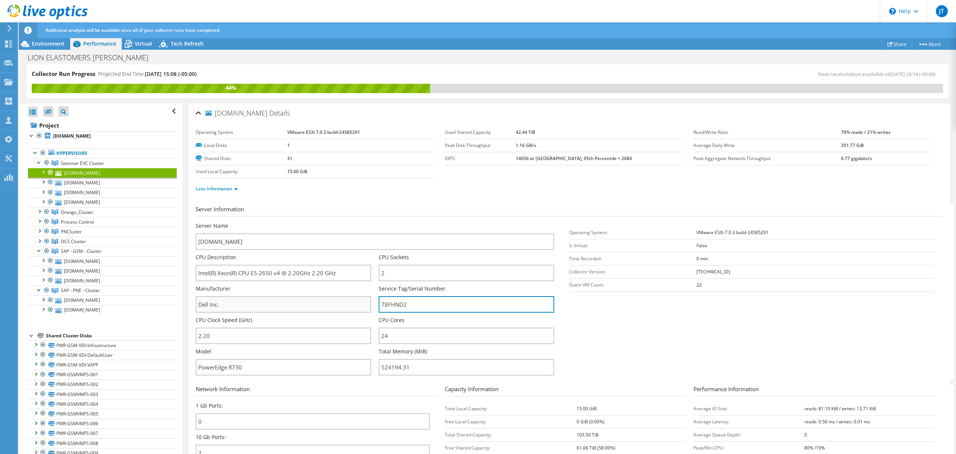
drag, startPoint x: 438, startPoint y: 308, endPoint x: 363, endPoint y: 304, distance: 74.8
click at [363, 222] on div "Server Name [DOMAIN_NAME] CPU Description Intel(R) Xeon(R) CPU E5-2650 v4 @ 2.2…" at bounding box center [379, 222] width 366 height 0
drag, startPoint x: 421, startPoint y: 303, endPoint x: 353, endPoint y: 303, distance: 67.2
click at [353, 222] on div "Server Name [DOMAIN_NAME] CPU Description Intel(R) Xeon(R) CPU E5-2650 v4 @ 2.2…" at bounding box center [379, 222] width 366 height 0
click at [37, 163] on div at bounding box center [38, 161] width 7 height 7
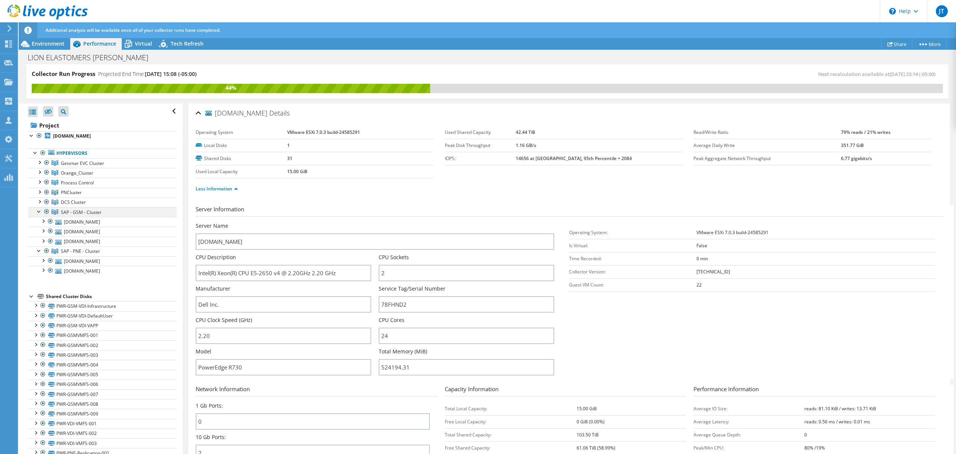
click at [38, 211] on div at bounding box center [38, 210] width 7 height 7
